Goal: Share content: Share content

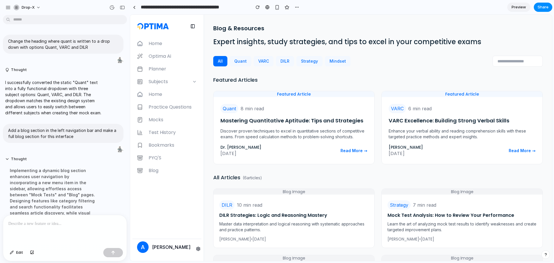
scroll to position [288, 0]
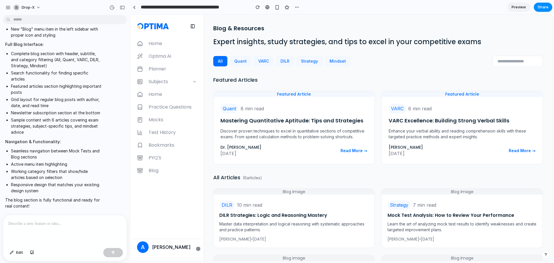
click at [64, 225] on div at bounding box center [65, 230] width 124 height 31
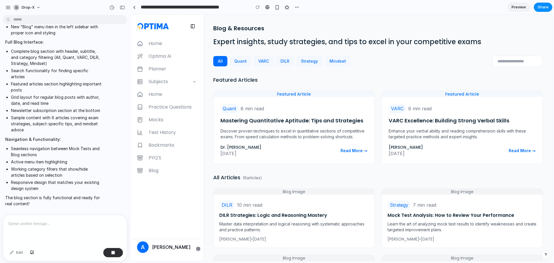
scroll to position [329, 0]
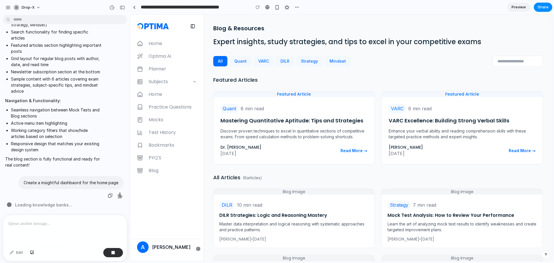
drag, startPoint x: 67, startPoint y: 150, endPoint x: 102, endPoint y: 178, distance: 45.3
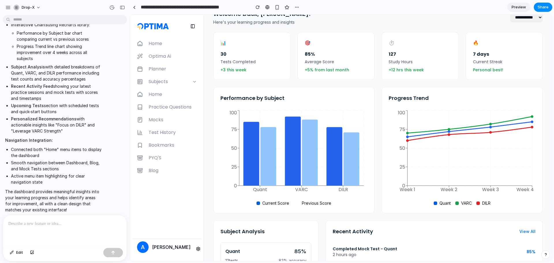
scroll to position [29, 0]
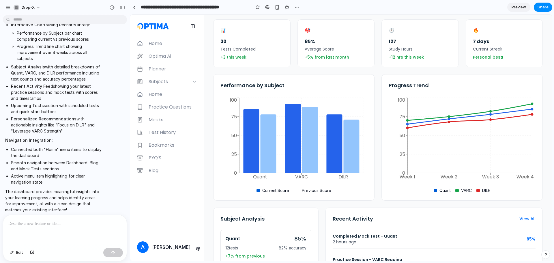
drag, startPoint x: 206, startPoint y: 95, endPoint x: 207, endPoint y: 114, distance: 18.8
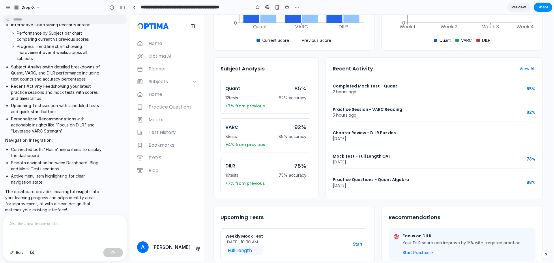
drag, startPoint x: 207, startPoint y: 114, endPoint x: 262, endPoint y: 89, distance: 60.7
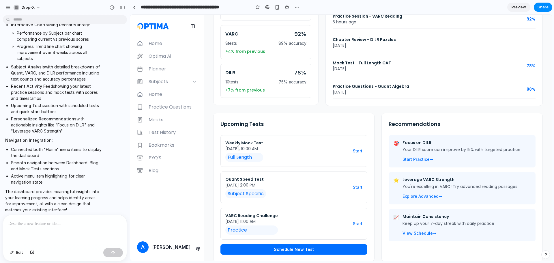
scroll to position [281, 0]
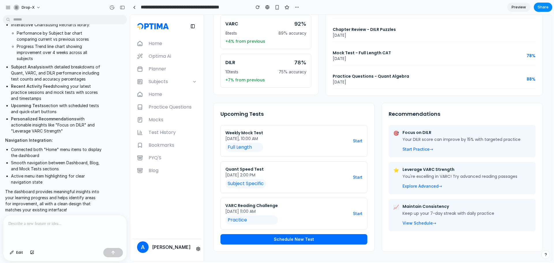
drag, startPoint x: 321, startPoint y: 99, endPoint x: 404, endPoint y: 134, distance: 90.5
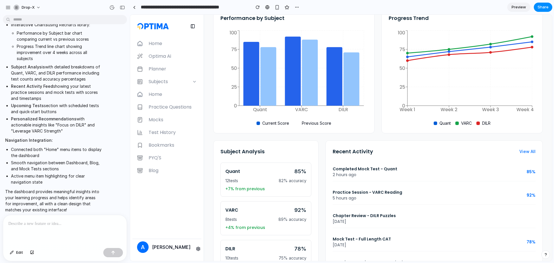
scroll to position [0, 0]
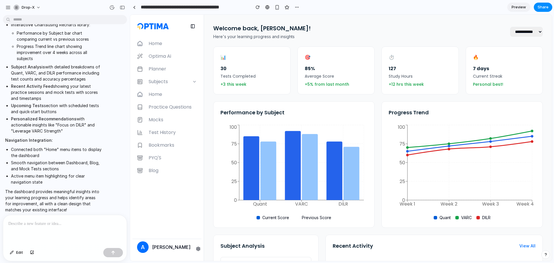
drag, startPoint x: 370, startPoint y: 164, endPoint x: 375, endPoint y: 100, distance: 64.9
click at [521, 35] on select "**********" at bounding box center [526, 32] width 33 height 10
click at [510, 27] on select "**********" at bounding box center [526, 32] width 33 height 10
click at [521, 31] on select "**********" at bounding box center [526, 32] width 33 height 10
click at [510, 27] on select "**********" at bounding box center [526, 32] width 33 height 10
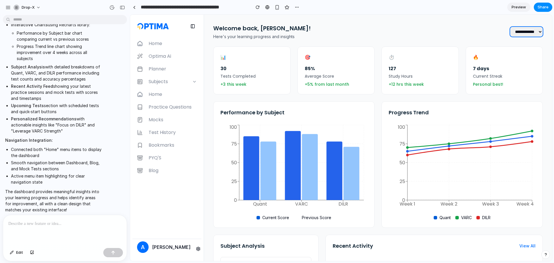
click at [523, 30] on select "**********" at bounding box center [526, 32] width 33 height 10
select select "******"
click at [510, 27] on select "**********" at bounding box center [526, 32] width 33 height 10
drag, startPoint x: 525, startPoint y: 37, endPoint x: 514, endPoint y: 46, distance: 14.3
click at [521, 47] on div "🔥 7 days Current Streak Personal best!" at bounding box center [504, 70] width 77 height 48
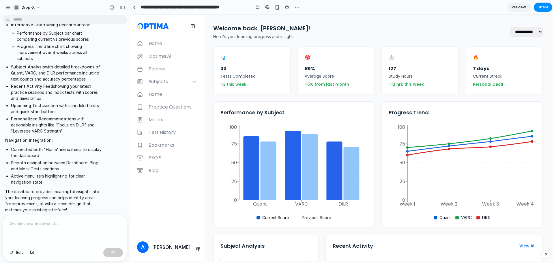
click at [391, 62] on div "⏱️ 127 Study Hours +12 hrs this week" at bounding box center [420, 70] width 77 height 48
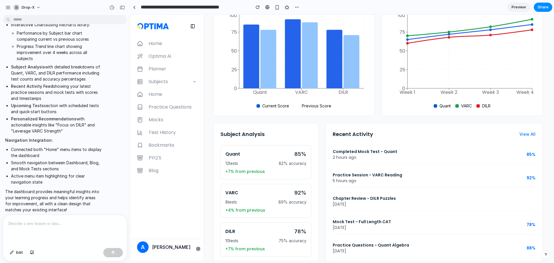
scroll to position [161, 0]
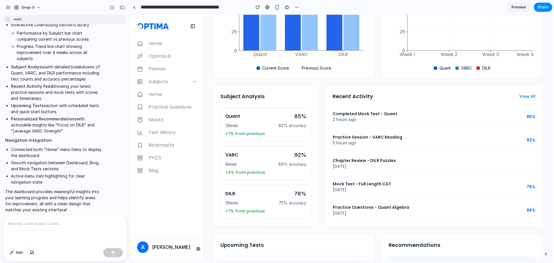
drag, startPoint x: 378, startPoint y: 103, endPoint x: 384, endPoint y: 152, distance: 50.0
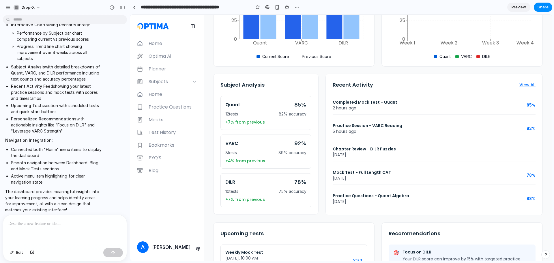
click at [525, 85] on button "View All" at bounding box center [527, 85] width 16 height 6
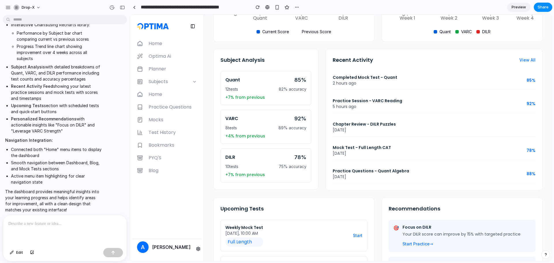
drag, startPoint x: 489, startPoint y: 111, endPoint x: 488, endPoint y: 132, distance: 21.1
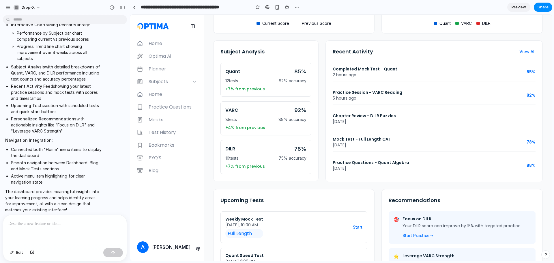
scroll to position [281, 0]
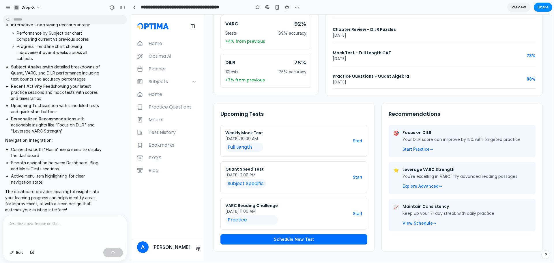
drag, startPoint x: 478, startPoint y: 164, endPoint x: 474, endPoint y: 178, distance: 14.6
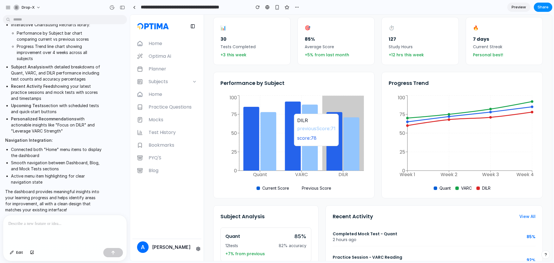
scroll to position [0, 0]
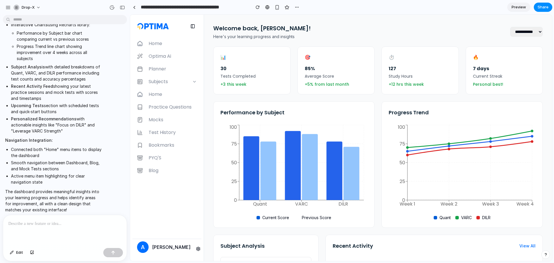
drag, startPoint x: 330, startPoint y: 87, endPoint x: 363, endPoint y: 71, distance: 36.4
click at [542, 5] on span "Share" at bounding box center [543, 7] width 11 height 6
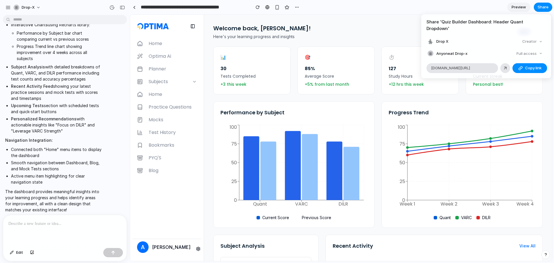
click at [374, 32] on div "Share ' Quiz Builder Dashboard: Header Quant Dropdown ' Drop X Creator Anyone a…" at bounding box center [277, 131] width 554 height 263
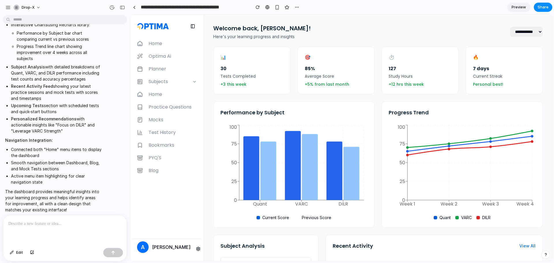
click at [518, 4] on link "Preview" at bounding box center [518, 7] width 23 height 9
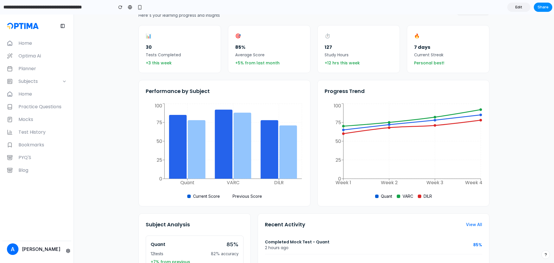
drag, startPoint x: 502, startPoint y: 147, endPoint x: 502, endPoint y: 163, distance: 15.9
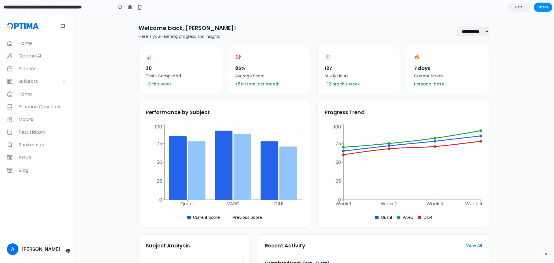
drag, startPoint x: 505, startPoint y: 149, endPoint x: 505, endPoint y: 123, distance: 25.7
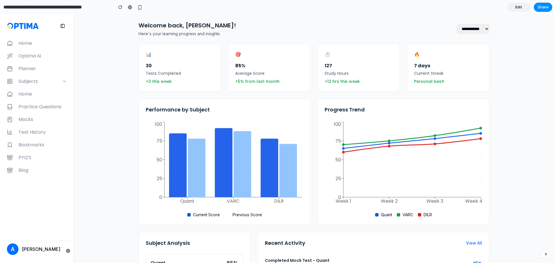
drag, startPoint x: 505, startPoint y: 123, endPoint x: 415, endPoint y: 137, distance: 91.2
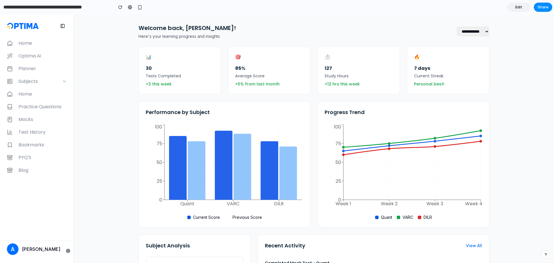
drag, startPoint x: 144, startPoint y: 76, endPoint x: 148, endPoint y: 23, distance: 53.9
click at [146, 68] on div "30" at bounding box center [180, 68] width 68 height 7
click at [154, 76] on div "Tests Completed" at bounding box center [180, 76] width 68 height 6
click at [153, 75] on div "Tests Completed" at bounding box center [180, 76] width 68 height 6
drag, startPoint x: 332, startPoint y: 64, endPoint x: 314, endPoint y: 36, distance: 32.4
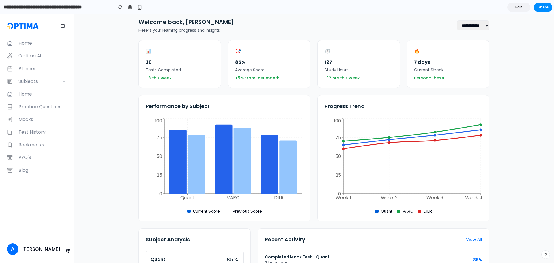
scroll to position [15, 0]
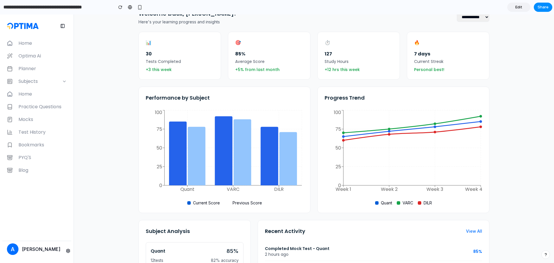
drag, startPoint x: 487, startPoint y: 60, endPoint x: 249, endPoint y: 70, distance: 238.6
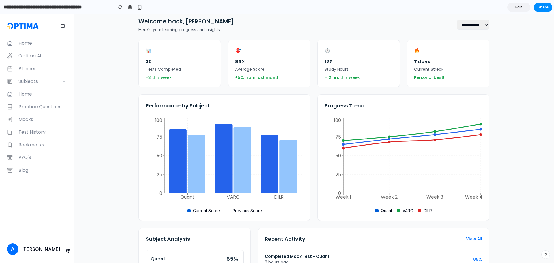
scroll to position [0, 0]
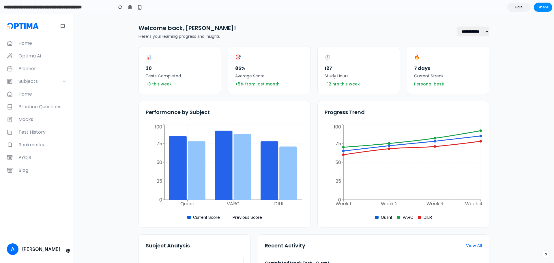
drag, startPoint x: 293, startPoint y: 51, endPoint x: 297, endPoint y: 42, distance: 9.3
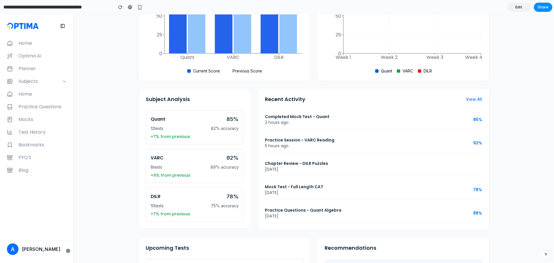
drag, startPoint x: 307, startPoint y: 72, endPoint x: 313, endPoint y: 103, distance: 31.4
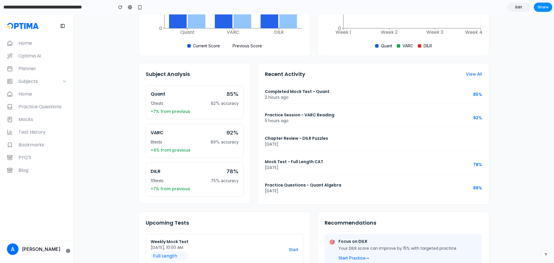
drag, startPoint x: 226, startPoint y: 82, endPoint x: 229, endPoint y: 101, distance: 19.2
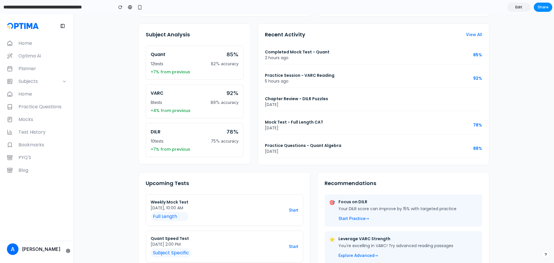
drag, startPoint x: 235, startPoint y: 97, endPoint x: 232, endPoint y: 121, distance: 24.5
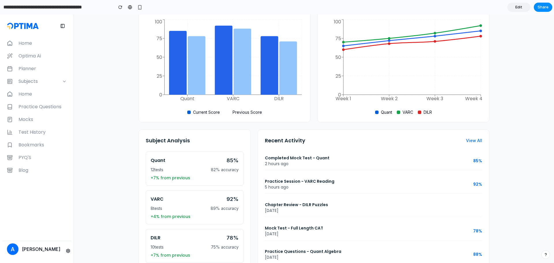
drag, startPoint x: 258, startPoint y: 110, endPoint x: 248, endPoint y: 77, distance: 34.2
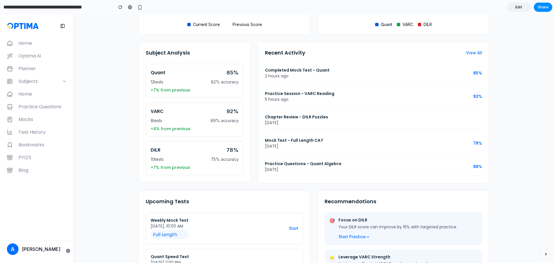
drag, startPoint x: 250, startPoint y: 90, endPoint x: 435, endPoint y: 74, distance: 185.4
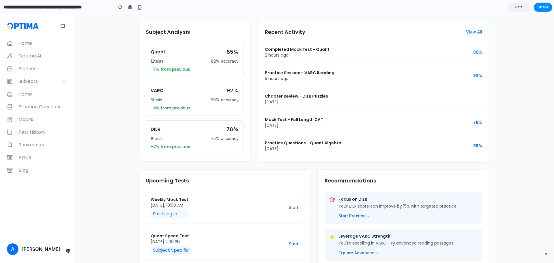
drag, startPoint x: 317, startPoint y: 61, endPoint x: 392, endPoint y: 52, distance: 76.4
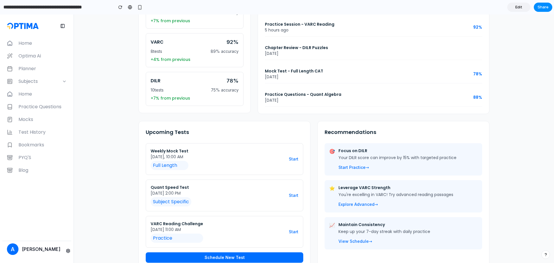
drag, startPoint x: 501, startPoint y: 74, endPoint x: 498, endPoint y: 80, distance: 6.3
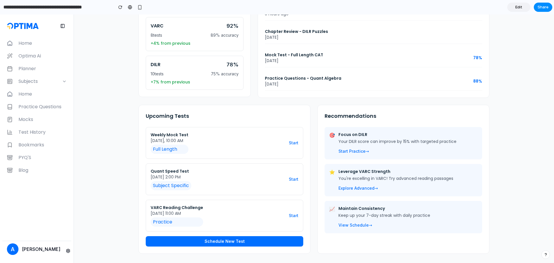
drag, startPoint x: 515, startPoint y: 73, endPoint x: 519, endPoint y: 92, distance: 19.0
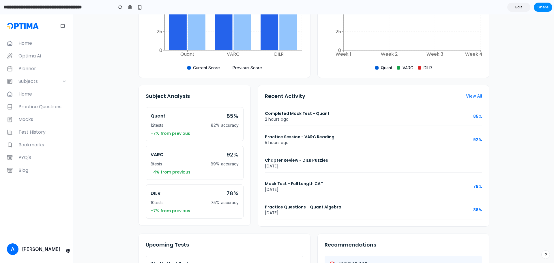
drag, startPoint x: 520, startPoint y: 58, endPoint x: 510, endPoint y: 109, distance: 52.1
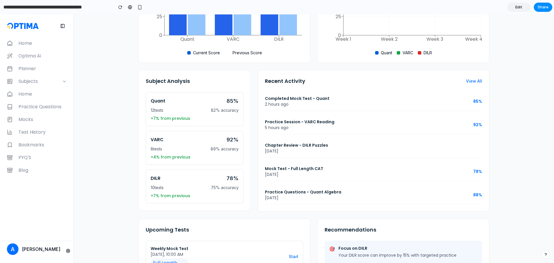
scroll to position [278, 0]
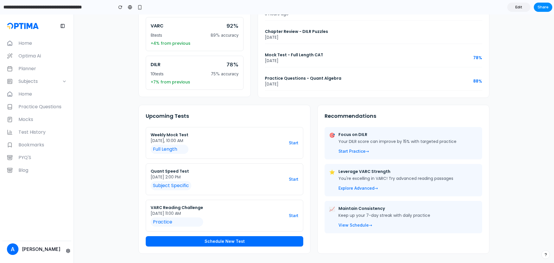
drag, startPoint x: 395, startPoint y: 123, endPoint x: 417, endPoint y: 157, distance: 40.4
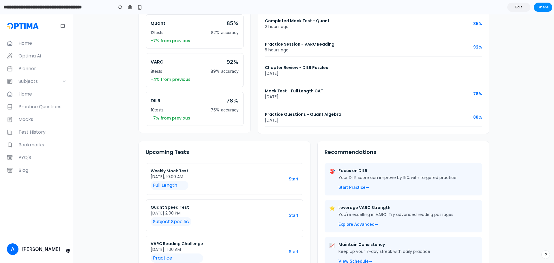
drag, startPoint x: 491, startPoint y: 119, endPoint x: 472, endPoint y: 117, distance: 19.7
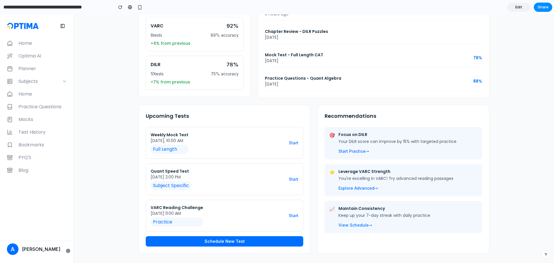
drag, startPoint x: 365, startPoint y: 149, endPoint x: 329, endPoint y: 191, distance: 55.1
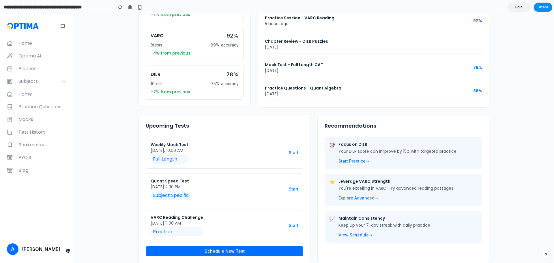
drag, startPoint x: 387, startPoint y: 103, endPoint x: 386, endPoint y: 115, distance: 11.6
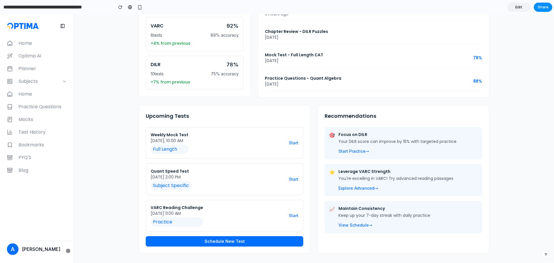
drag, startPoint x: 418, startPoint y: 154, endPoint x: 418, endPoint y: 182, distance: 28.6
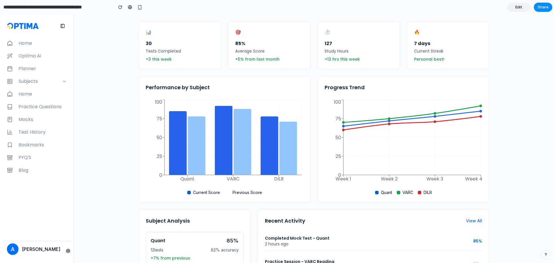
scroll to position [0, 0]
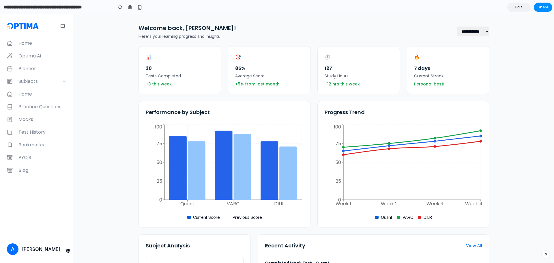
drag, startPoint x: 524, startPoint y: 126, endPoint x: 505, endPoint y: 80, distance: 49.7
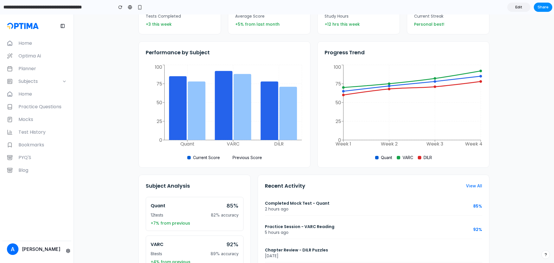
drag, startPoint x: 505, startPoint y: 74, endPoint x: 505, endPoint y: 97, distance: 22.5
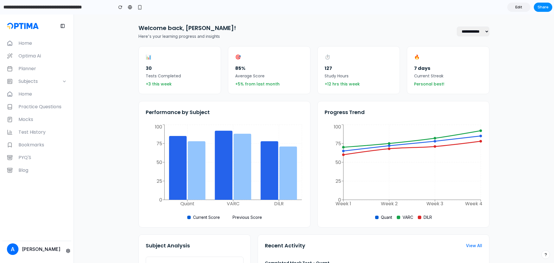
drag, startPoint x: 504, startPoint y: 93, endPoint x: 502, endPoint y: 74, distance: 18.9
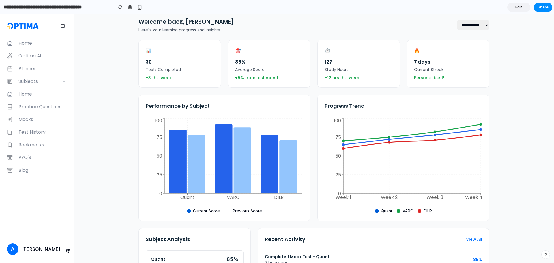
scroll to position [17, 0]
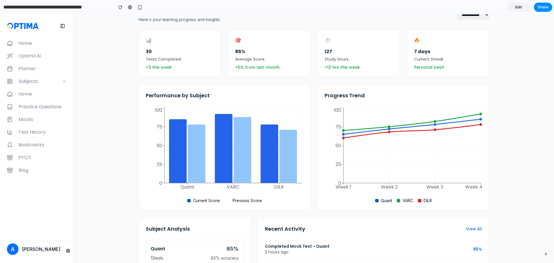
drag, startPoint x: 502, startPoint y: 74, endPoint x: 507, endPoint y: 95, distance: 21.5
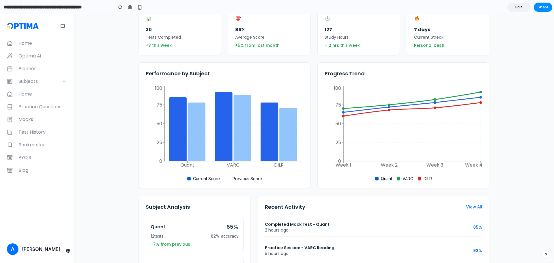
drag, startPoint x: 512, startPoint y: 139, endPoint x: 511, endPoint y: 159, distance: 19.6
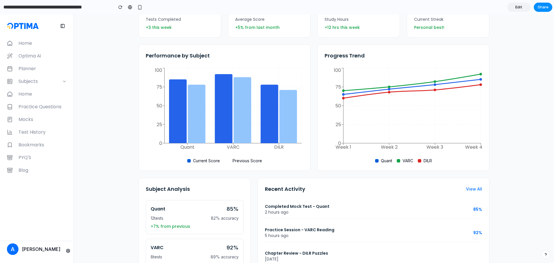
drag, startPoint x: 507, startPoint y: 99, endPoint x: 437, endPoint y: 95, distance: 70.5
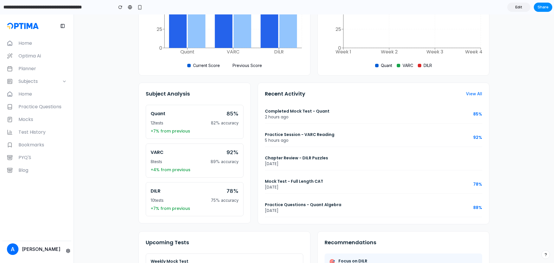
drag, startPoint x: 504, startPoint y: 121, endPoint x: 504, endPoint y: 155, distance: 33.8
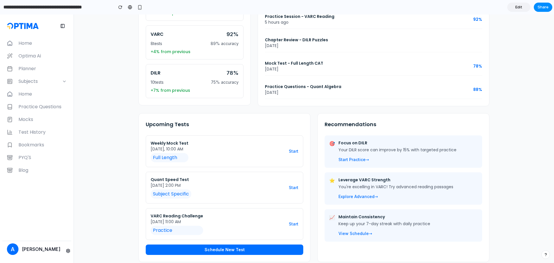
scroll to position [278, 0]
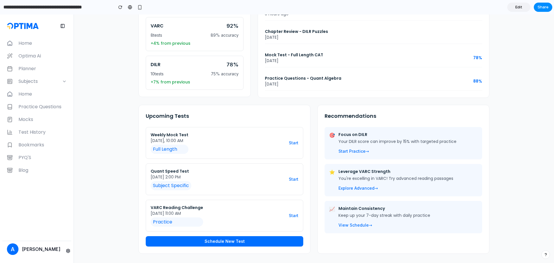
drag, startPoint x: 508, startPoint y: 119, endPoint x: 517, endPoint y: 178, distance: 59.8
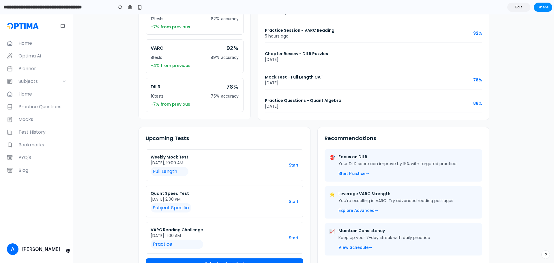
scroll to position [0, 0]
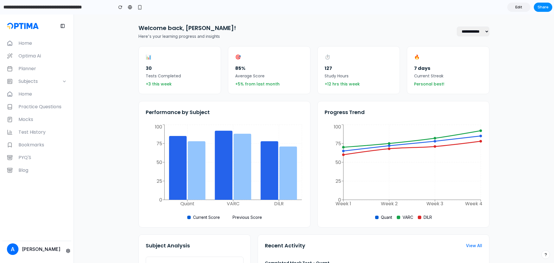
drag, startPoint x: 518, startPoint y: 130, endPoint x: 507, endPoint y: 60, distance: 70.7
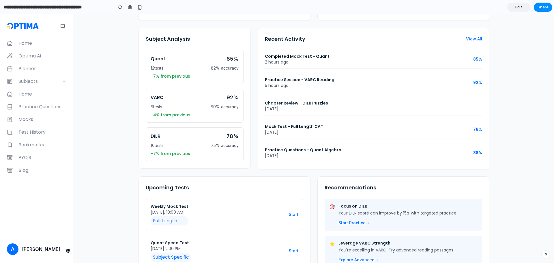
scroll to position [278, 0]
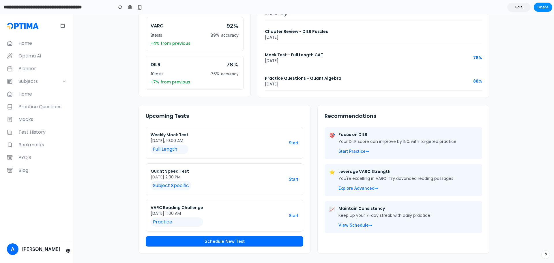
drag, startPoint x: 119, startPoint y: 118, endPoint x: 119, endPoint y: 174, distance: 55.7
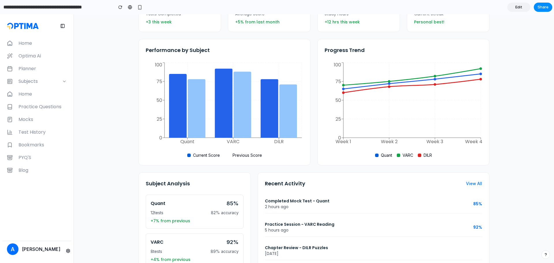
scroll to position [0, 0]
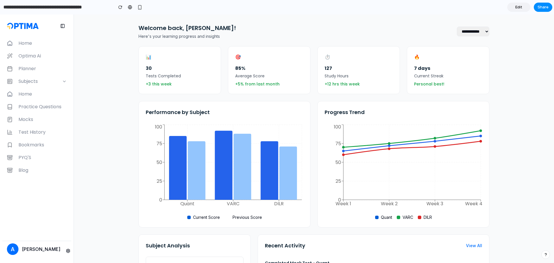
drag, startPoint x: 127, startPoint y: 184, endPoint x: 127, endPoint y: 105, distance: 78.2
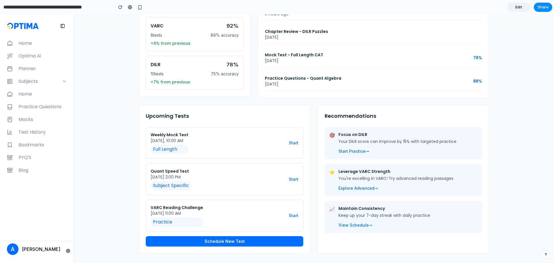
drag, startPoint x: 494, startPoint y: 133, endPoint x: 493, endPoint y: 198, distance: 64.9
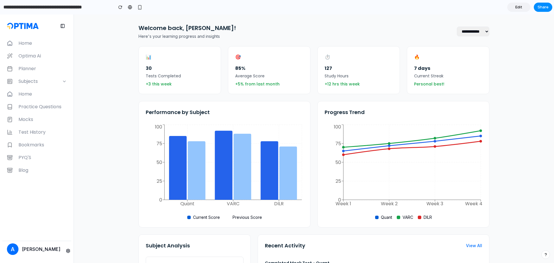
drag, startPoint x: 495, startPoint y: 158, endPoint x: 511, endPoint y: 125, distance: 36.9
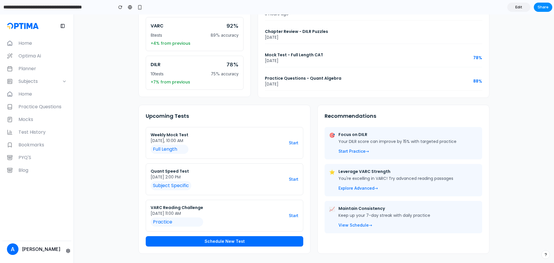
drag, startPoint x: 513, startPoint y: 151, endPoint x: 519, endPoint y: 207, distance: 56.9
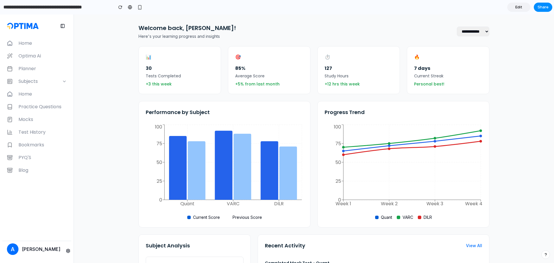
drag, startPoint x: 508, startPoint y: 137, endPoint x: 496, endPoint y: 91, distance: 48.1
